Goal: Task Accomplishment & Management: Use online tool/utility

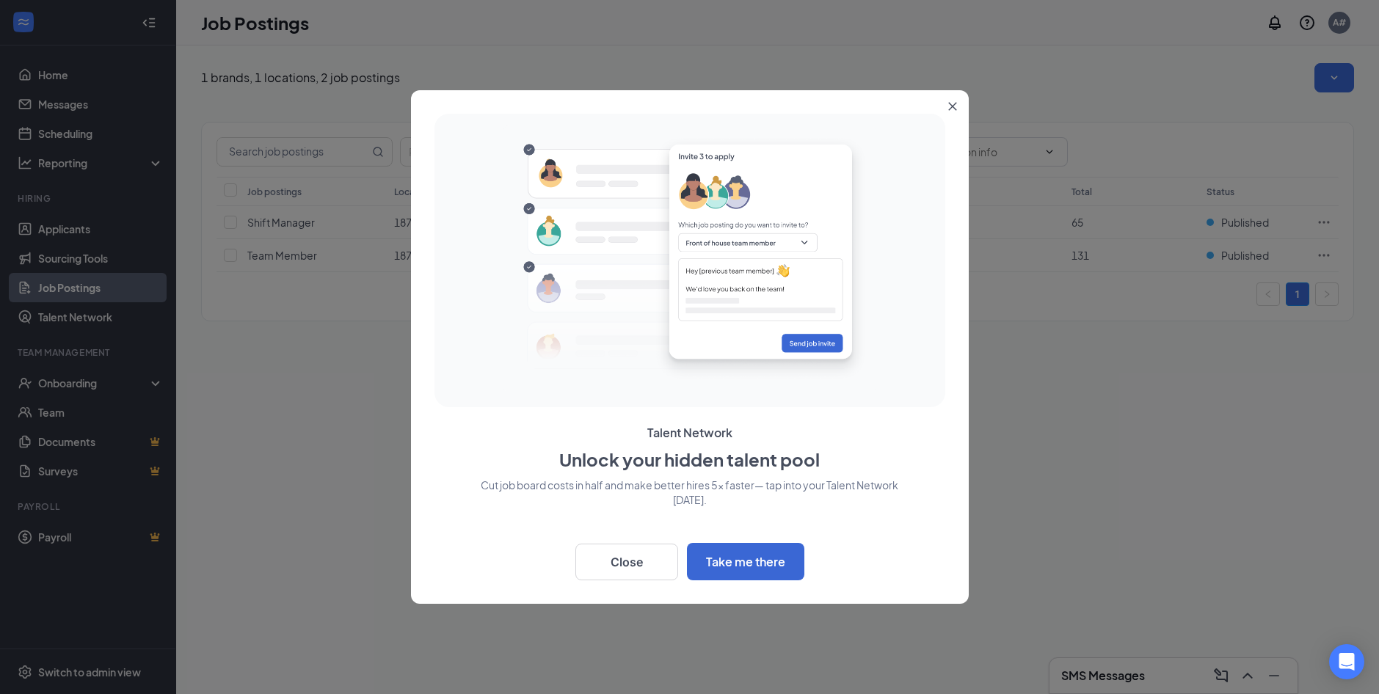
click at [954, 104] on icon "Close" at bounding box center [952, 107] width 8 height 8
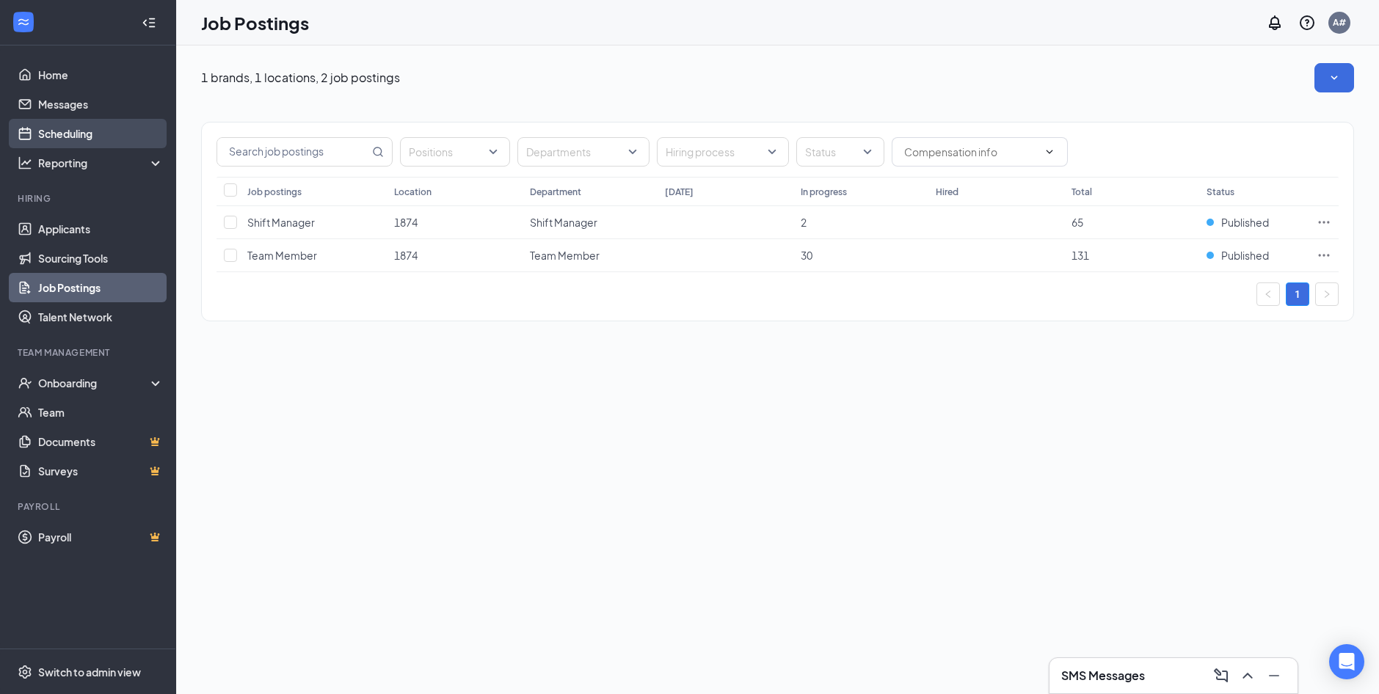
click at [49, 124] on link "Scheduling" at bounding box center [100, 133] width 125 height 29
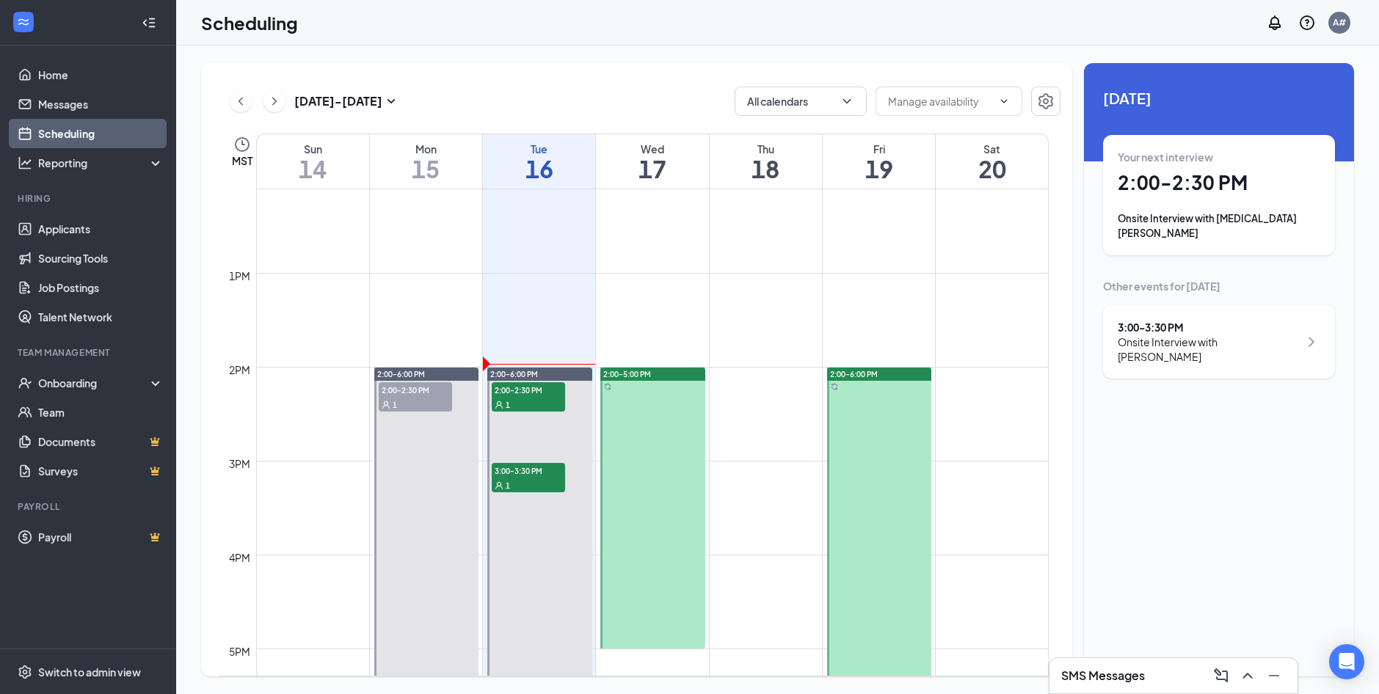
scroll to position [1229, 0]
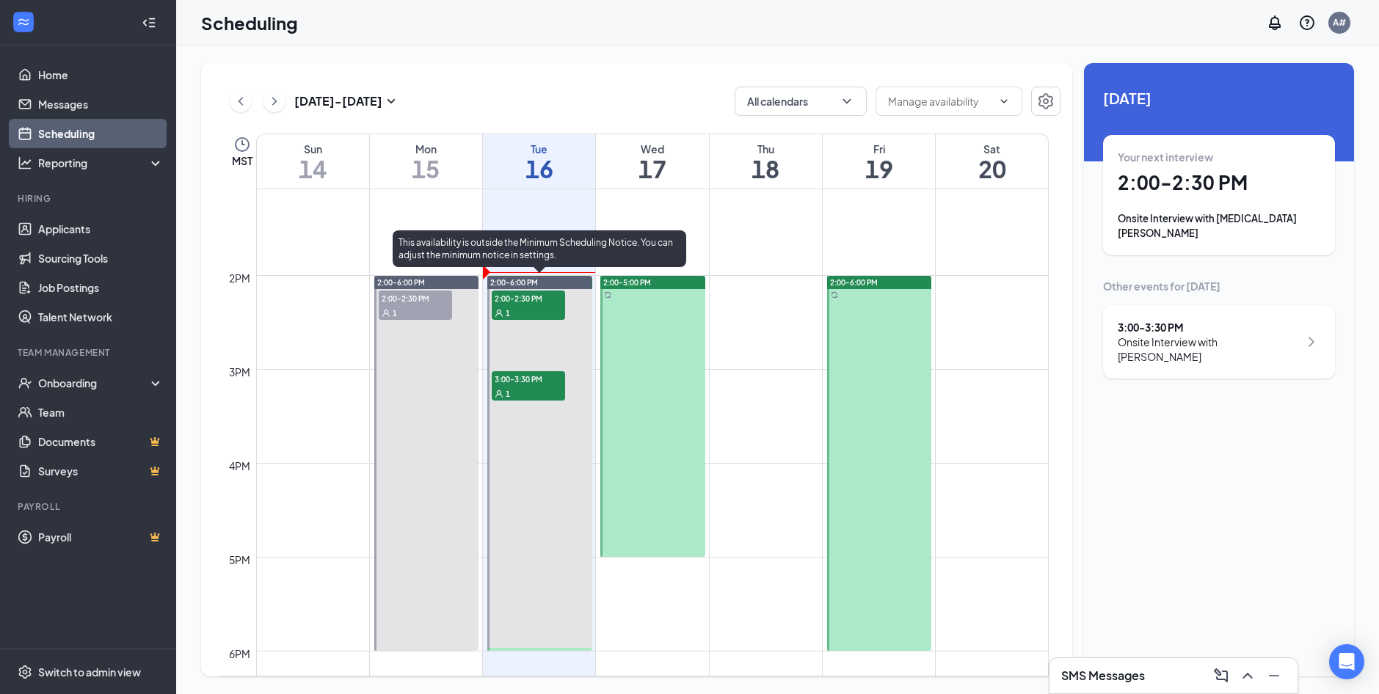
click at [539, 309] on div "1" at bounding box center [528, 312] width 73 height 15
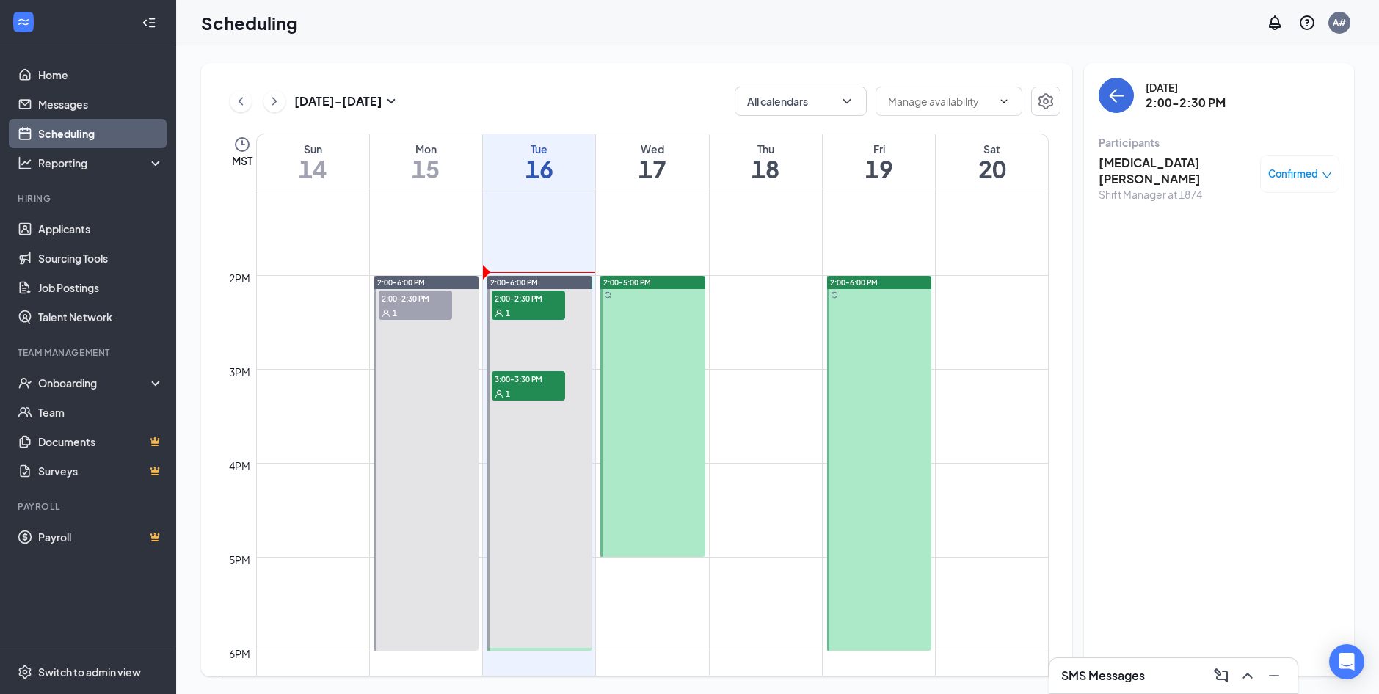
click at [1154, 163] on h3 "[MEDICAL_DATA][PERSON_NAME]" at bounding box center [1176, 171] width 154 height 32
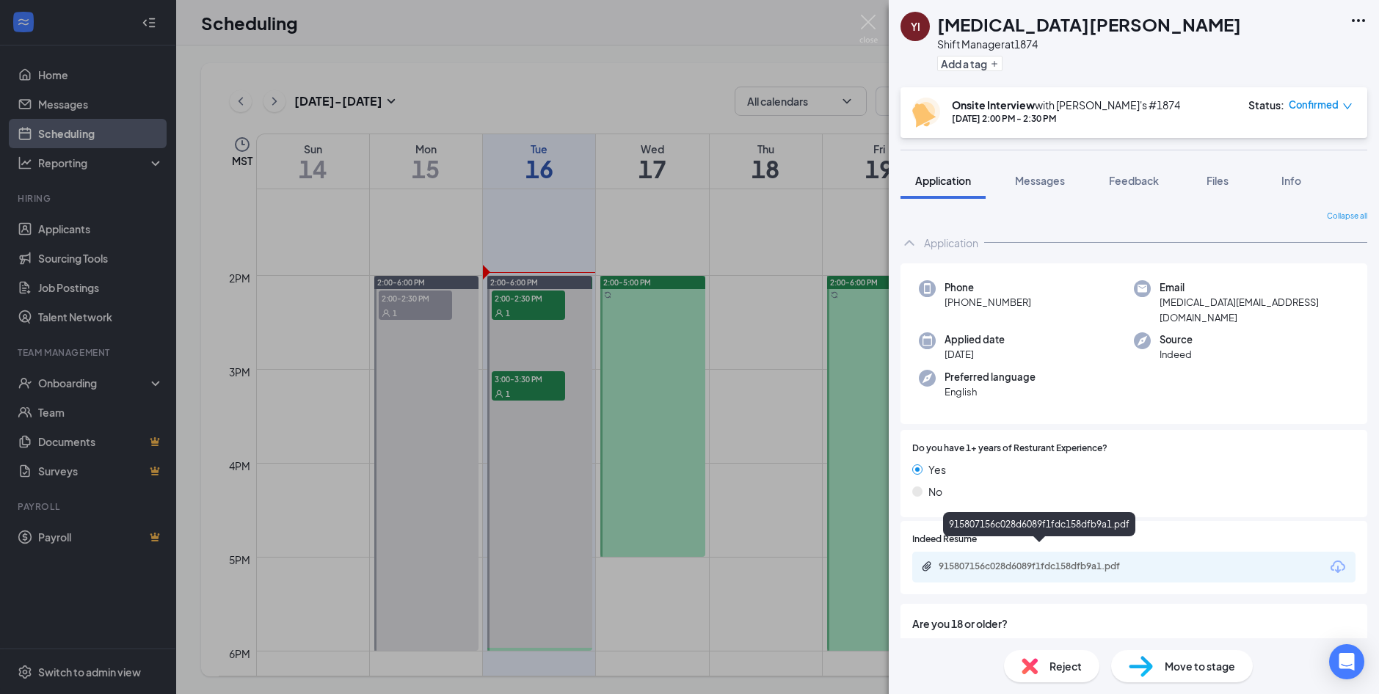
click at [991, 561] on div "915807156c028d6089f1fdc158dfb9a1.pdf" at bounding box center [1041, 567] width 205 height 12
